Goal: Transaction & Acquisition: Purchase product/service

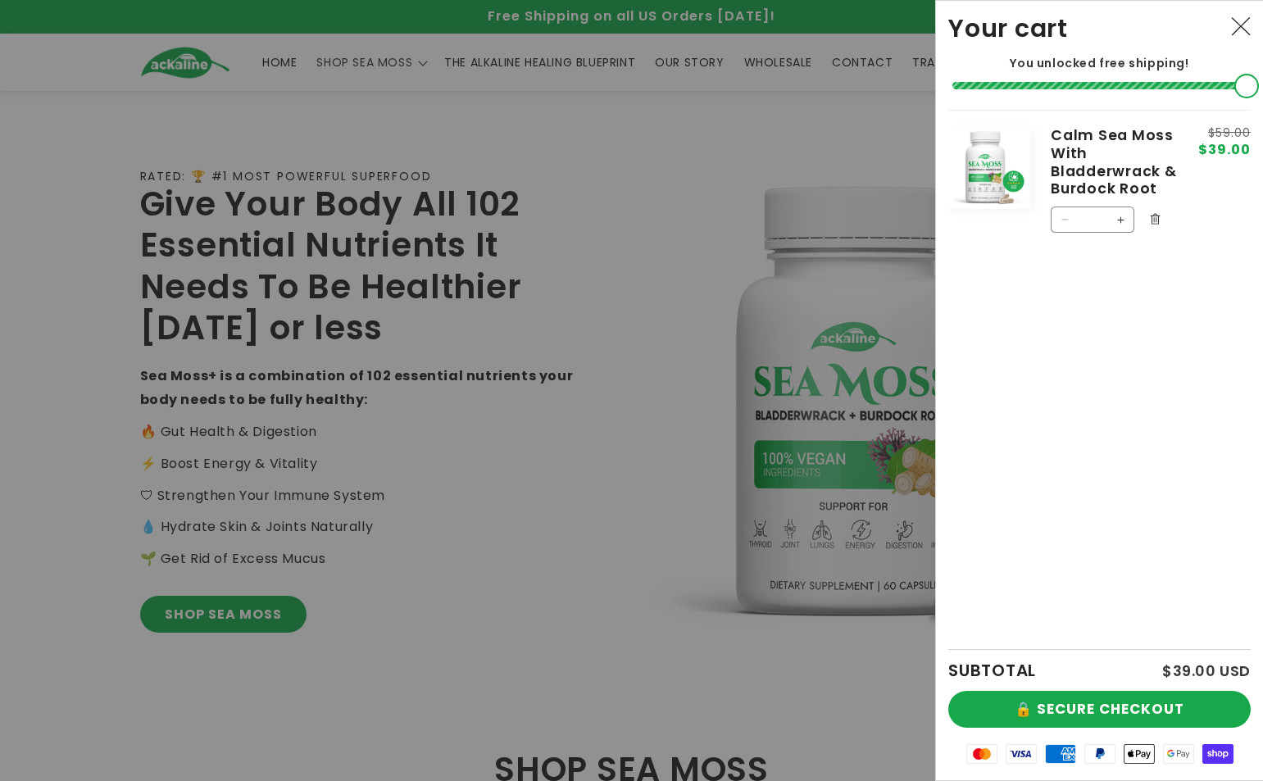
click at [1133, 739] on div "SUBTOTAL $39.00 USD 🔒 SECURE CHECKOUT Mastercard Visa American Express PayPal A…" at bounding box center [1099, 714] width 302 height 131
click at [1059, 696] on button "🔒 SECURE CHECKOUT" at bounding box center [1099, 709] width 302 height 37
click at [1088, 703] on button "🔒 SECURE CHECKOUT" at bounding box center [1099, 709] width 302 height 37
